Goal: Task Accomplishment & Management: Complete application form

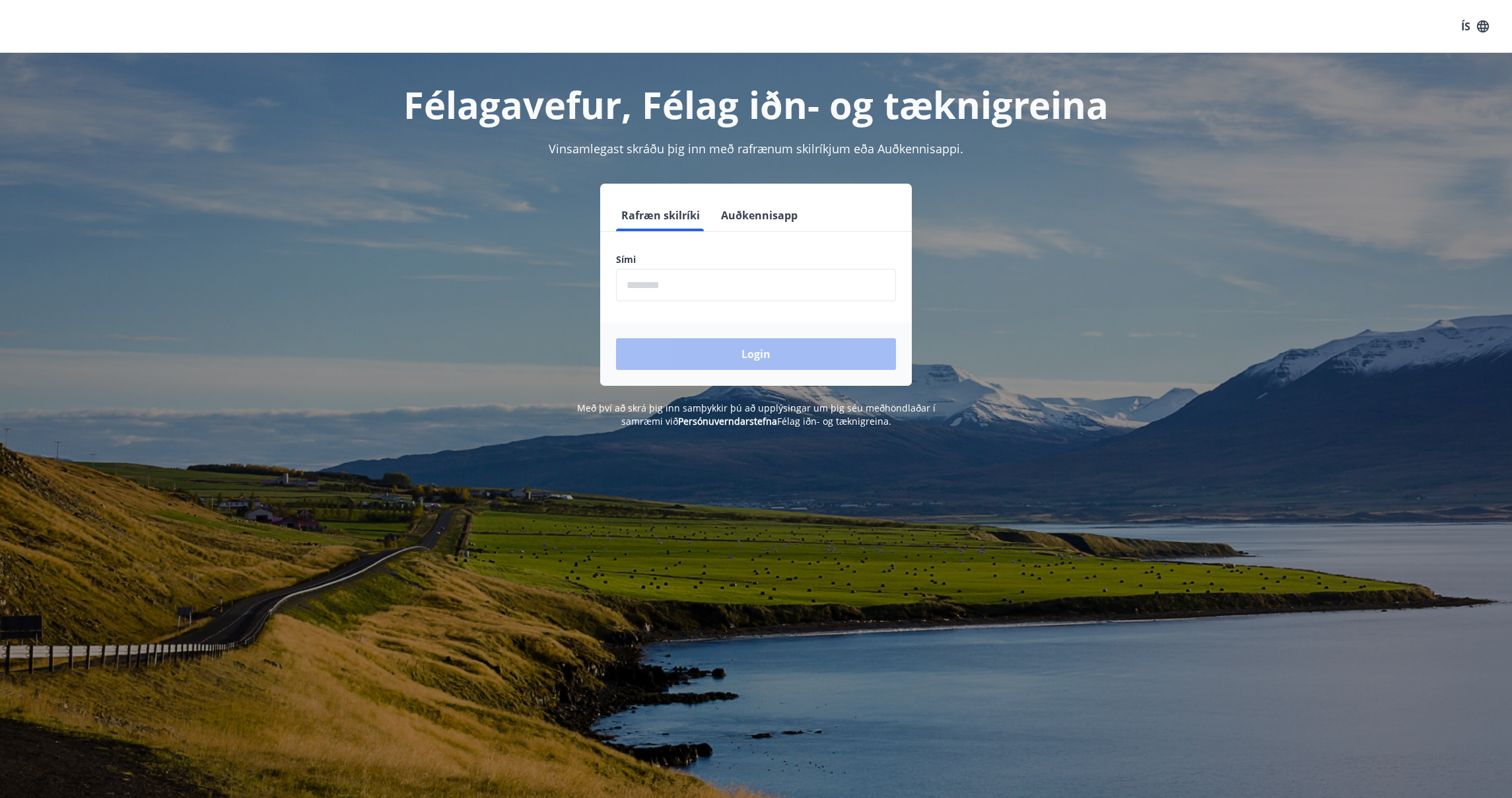
click at [683, 286] on input "phone" at bounding box center [755, 285] width 280 height 32
click at [684, 286] on input "phone" at bounding box center [755, 284] width 280 height 32
click at [631, 286] on input "phone" at bounding box center [755, 284] width 280 height 32
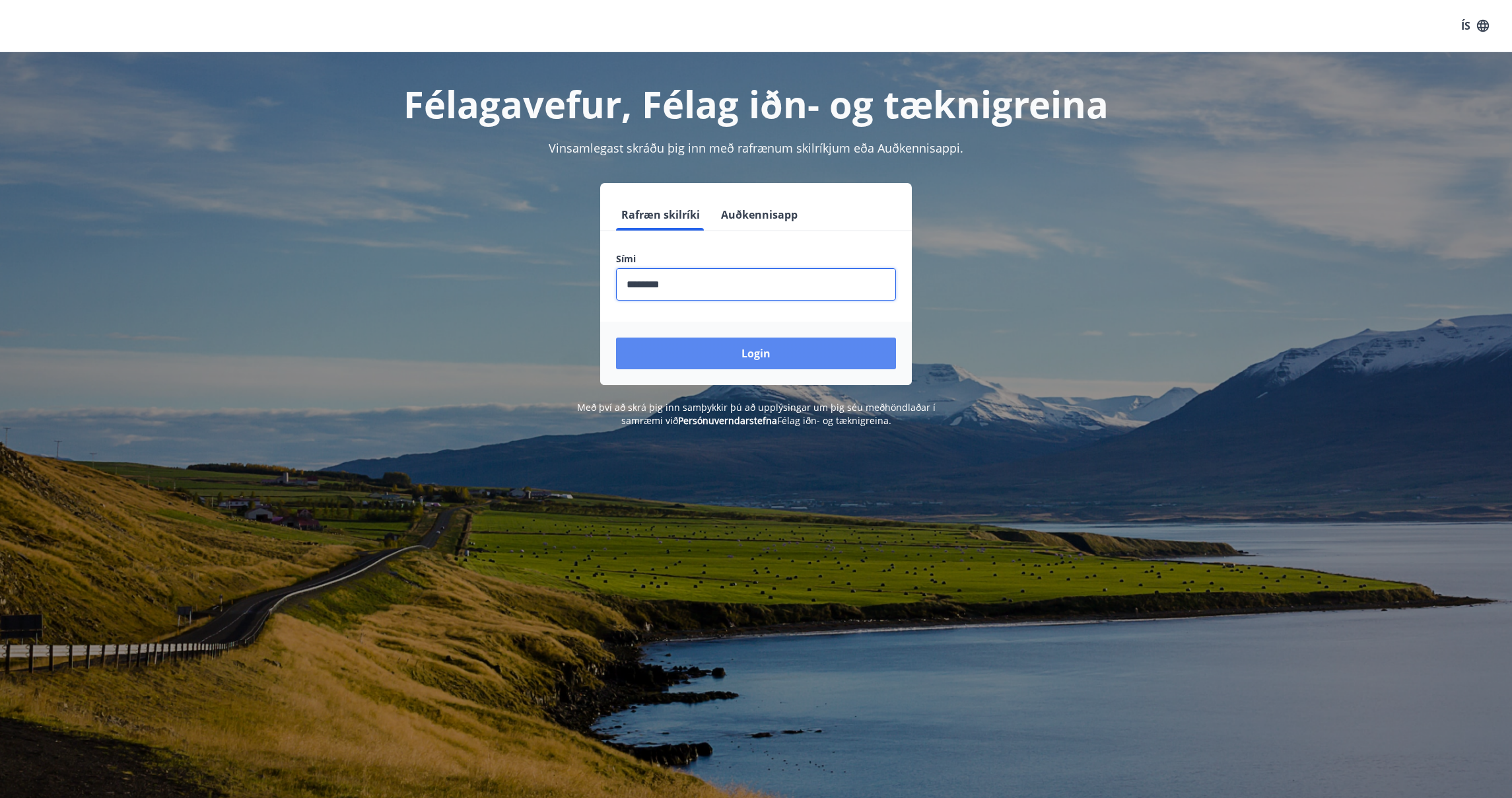
type input "********"
click at [773, 357] on button "Login" at bounding box center [755, 353] width 280 height 32
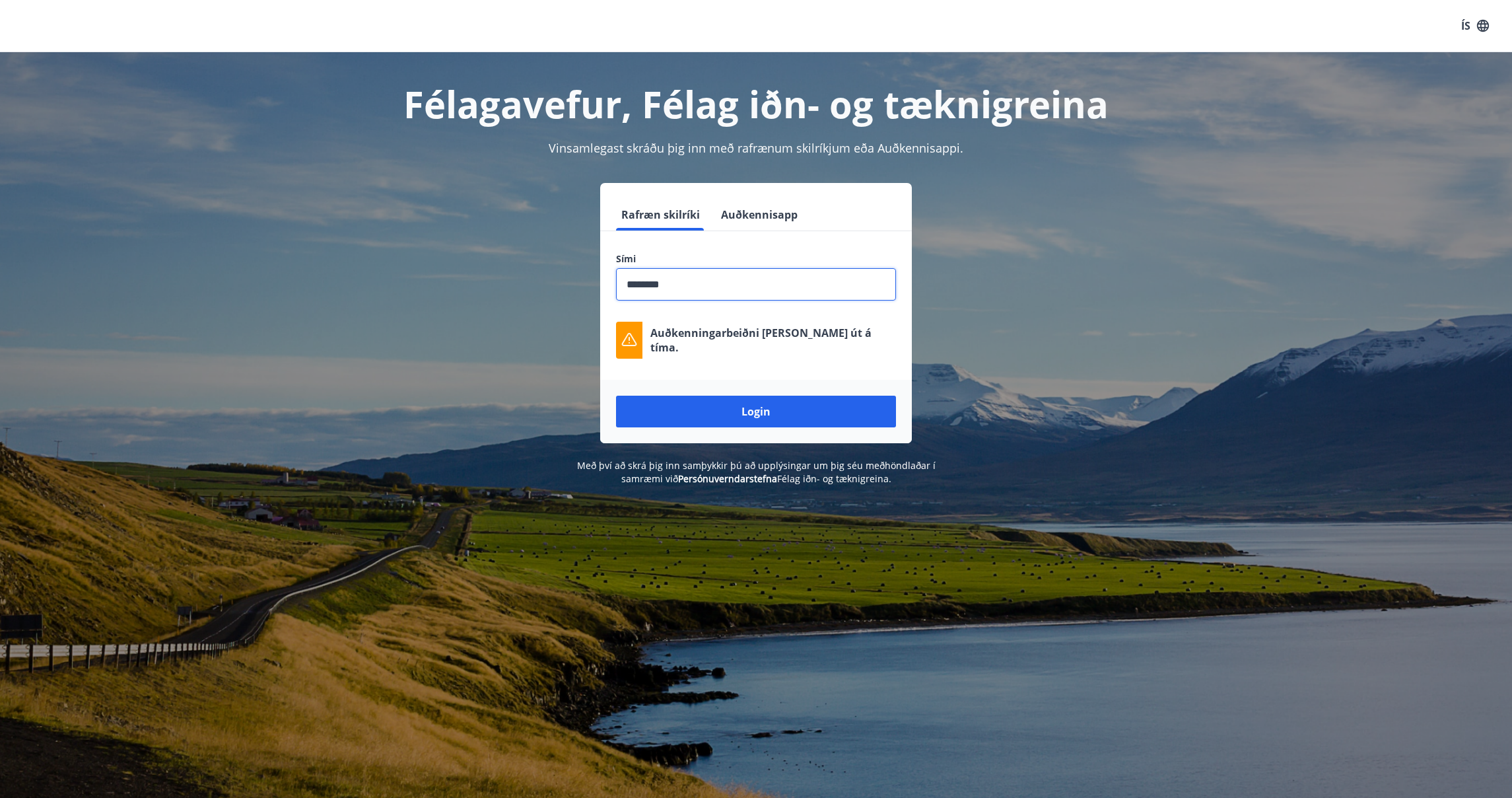
click at [714, 273] on input "phone" at bounding box center [755, 284] width 280 height 32
click at [701, 287] on input "phone" at bounding box center [755, 284] width 280 height 32
click at [616, 396] on button "Login" at bounding box center [755, 412] width 280 height 32
click at [767, 278] on input "phone" at bounding box center [755, 284] width 280 height 32
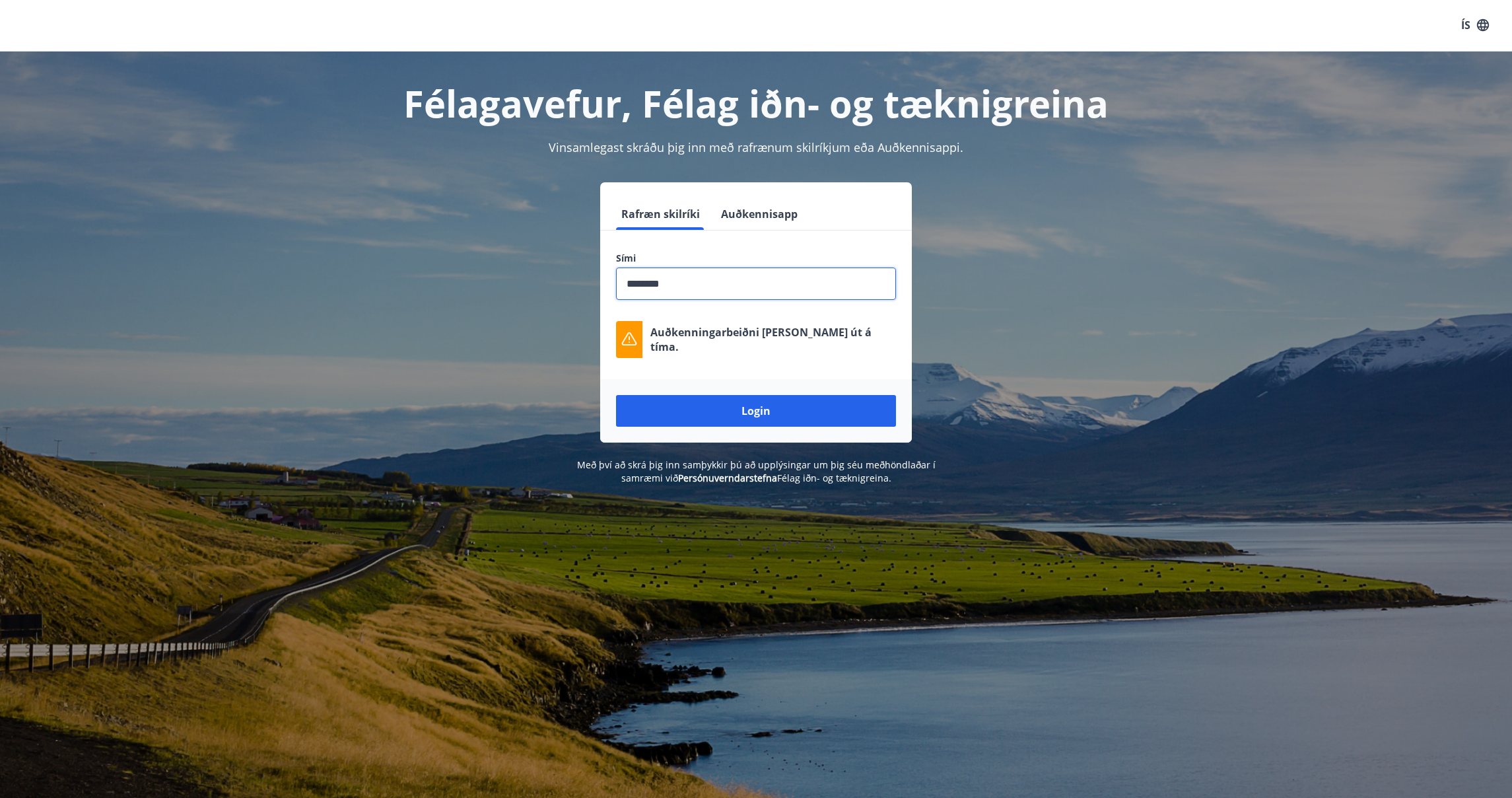
click at [616, 395] on button "Login" at bounding box center [755, 411] width 280 height 32
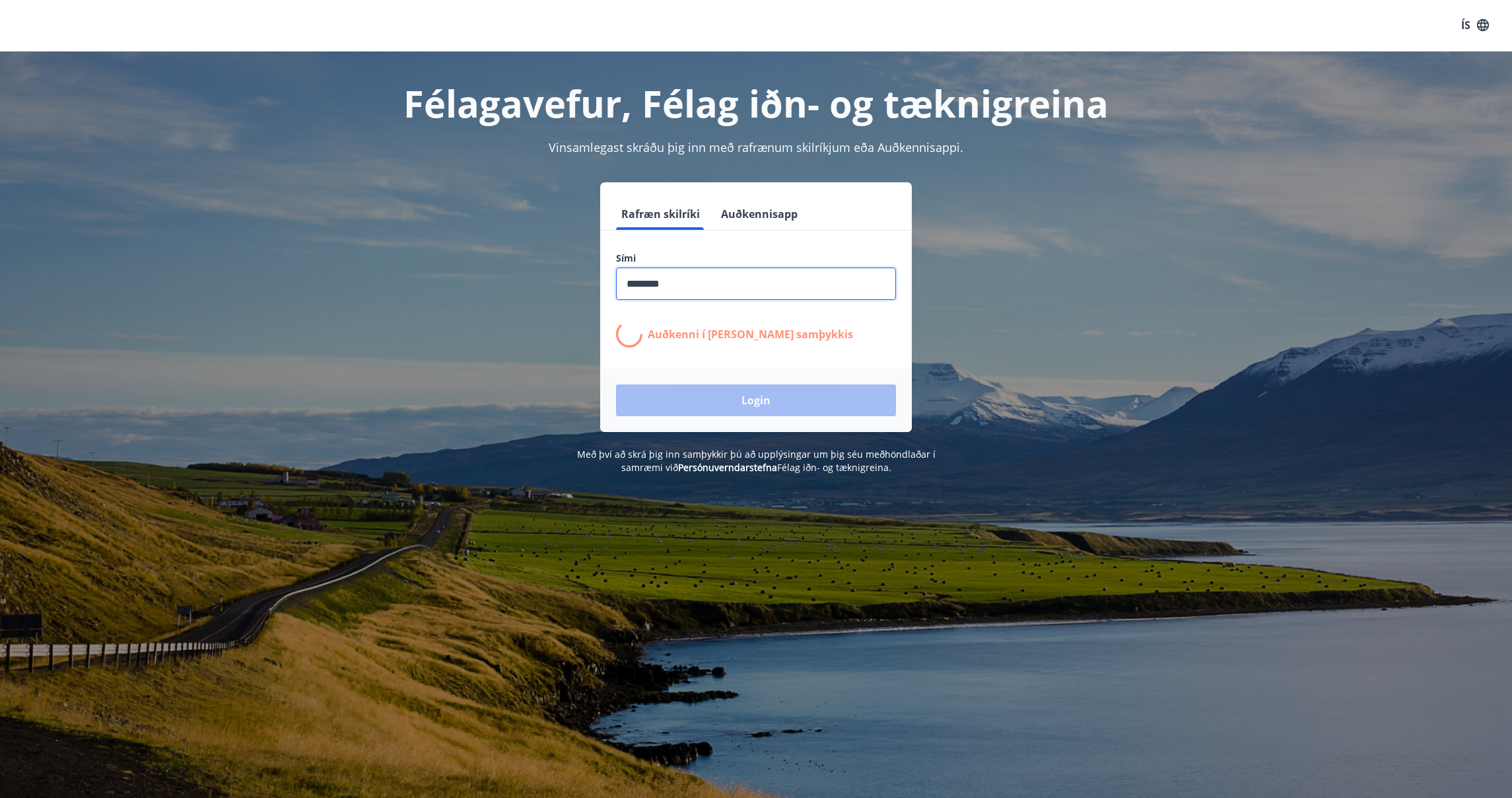
click at [687, 286] on input "phone" at bounding box center [755, 284] width 280 height 32
click at [803, 288] on input "phone" at bounding box center [755, 284] width 280 height 32
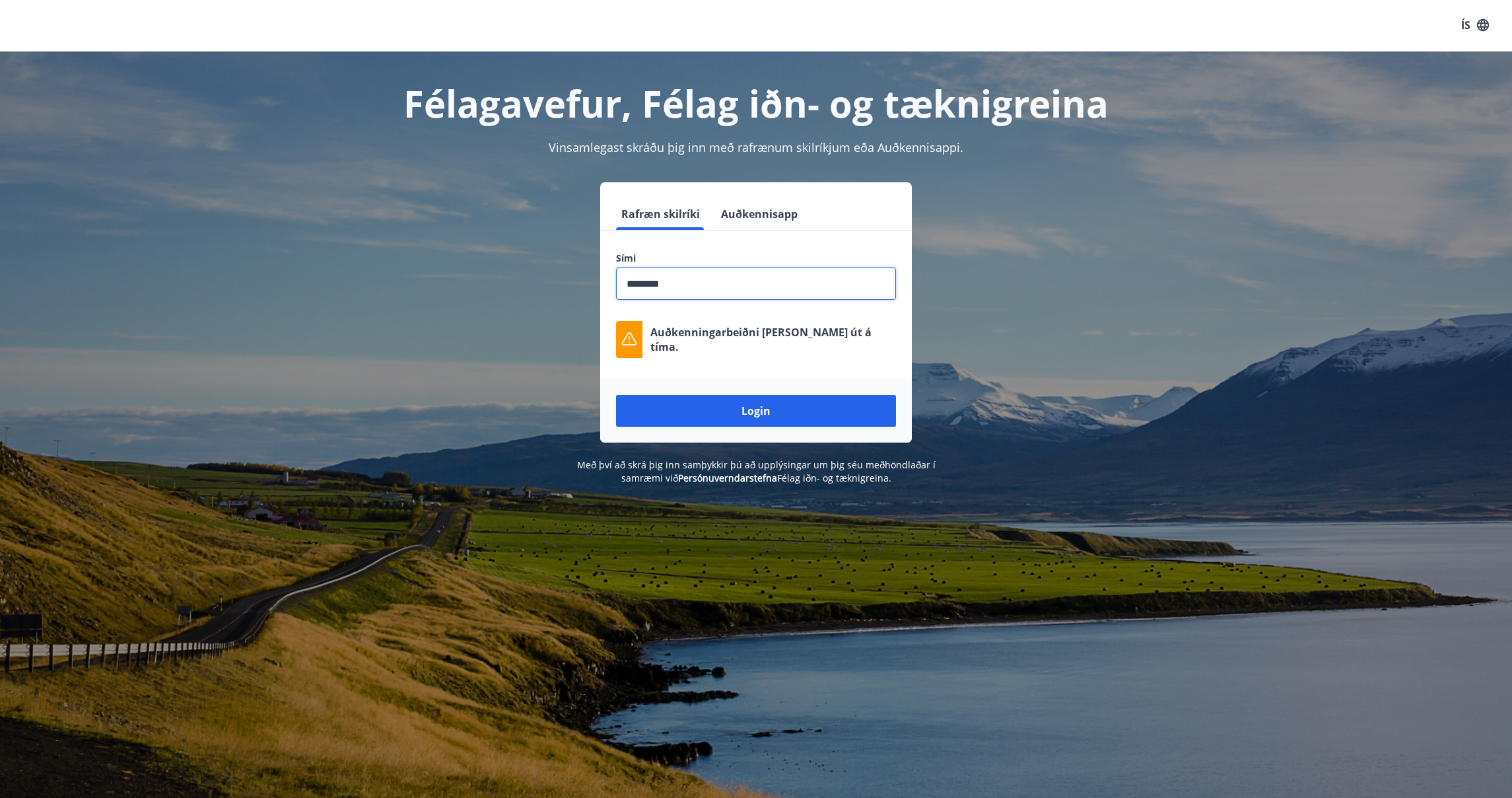
click at [764, 102] on h1 "Félagavefur, Félag iðn- og tæknigreina" at bounding box center [756, 103] width 919 height 50
click at [744, 289] on input "phone" at bounding box center [755, 284] width 280 height 32
click at [744, 290] on input "phone" at bounding box center [755, 284] width 280 height 32
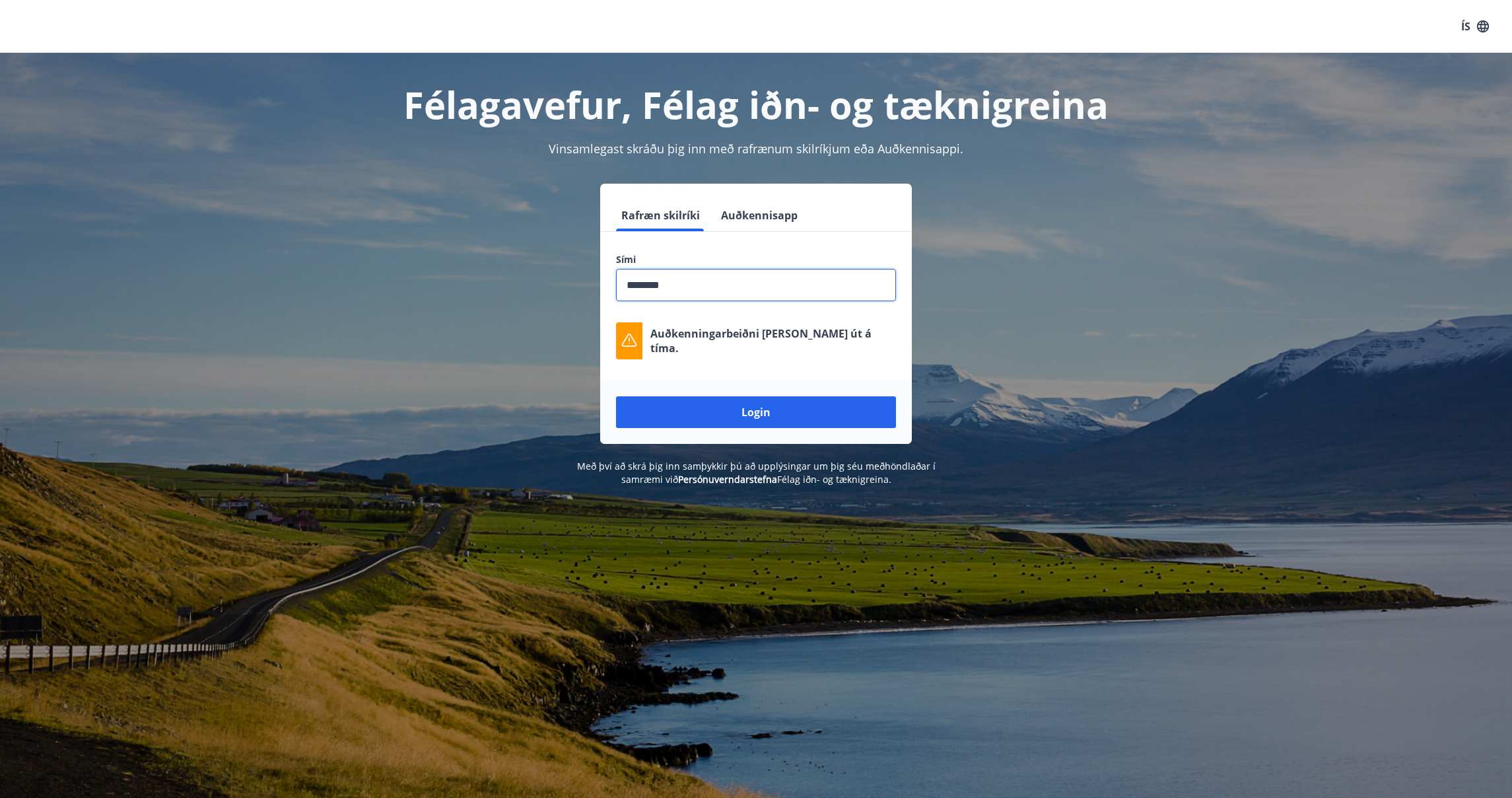
click at [632, 284] on input "phone" at bounding box center [755, 285] width 280 height 32
click at [640, 286] on input "phone" at bounding box center [755, 285] width 280 height 32
click at [657, 286] on input "phone" at bounding box center [755, 285] width 280 height 32
click at [655, 288] on input "phone" at bounding box center [755, 285] width 280 height 32
click at [665, 286] on input "phone" at bounding box center [755, 285] width 280 height 32
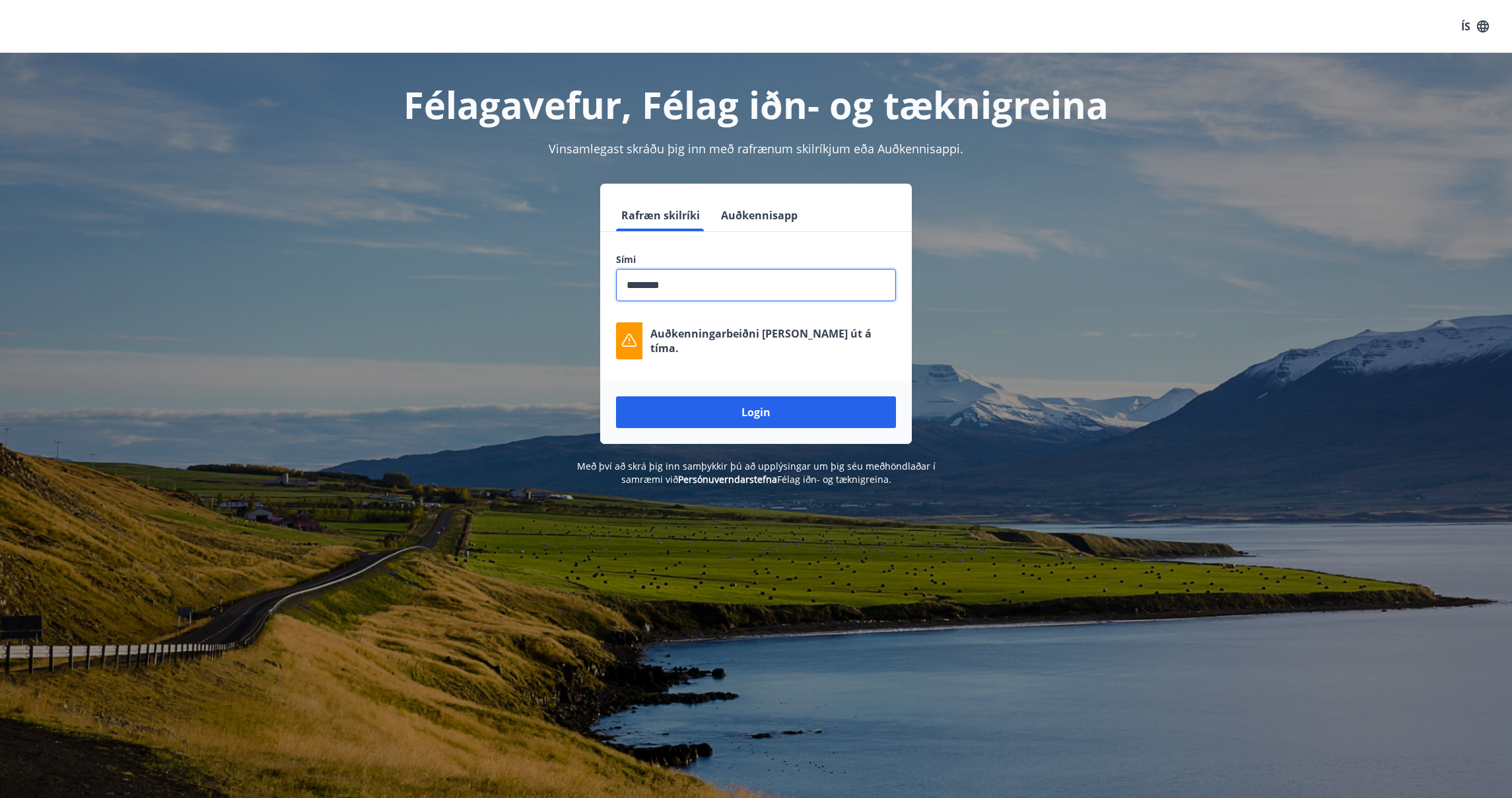
click at [672, 286] on input "phone" at bounding box center [755, 285] width 280 height 32
click at [690, 281] on input "phone" at bounding box center [755, 285] width 280 height 32
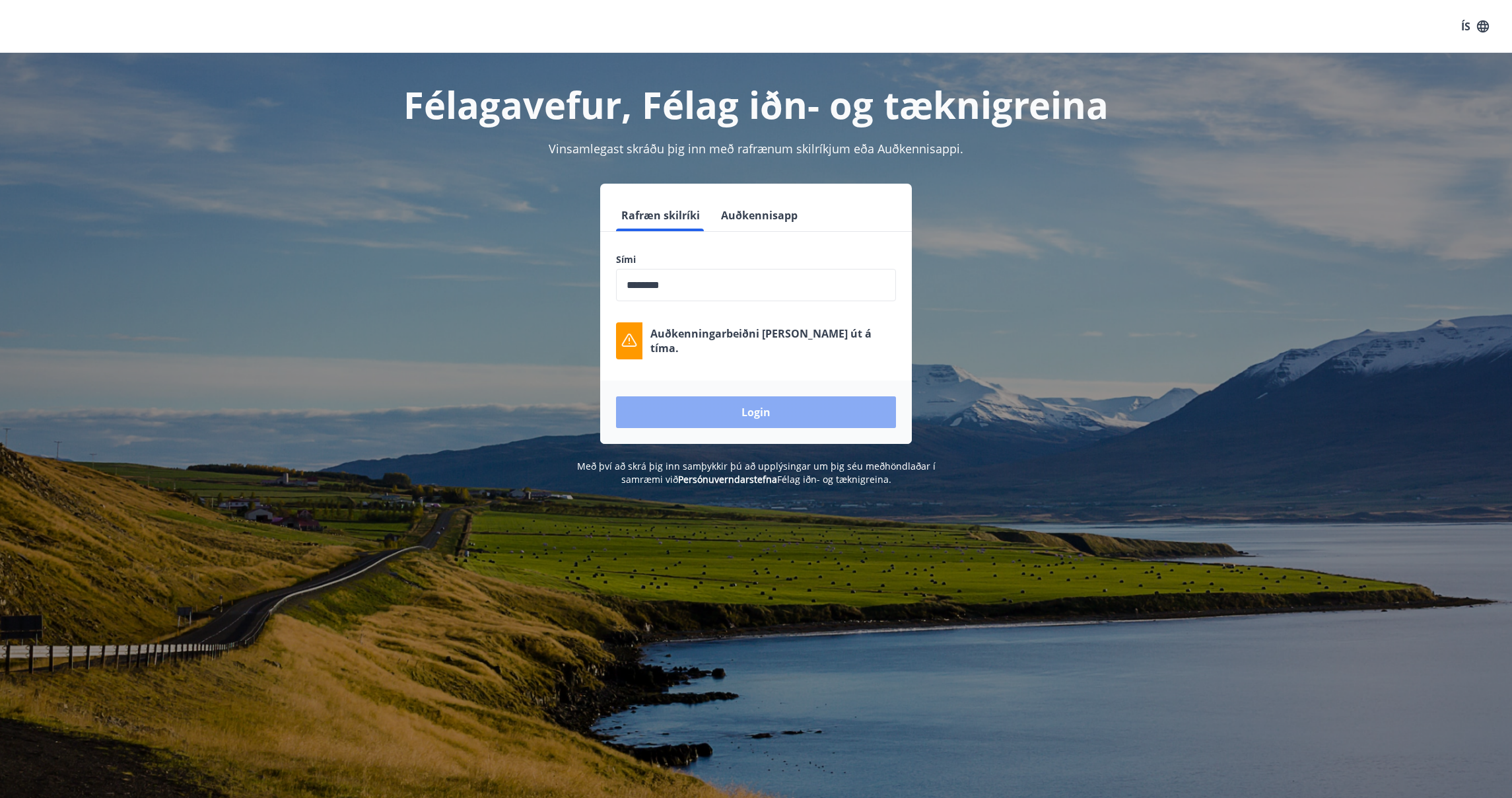
click at [768, 404] on button "Login" at bounding box center [755, 412] width 280 height 32
